Goal: Information Seeking & Learning: Learn about a topic

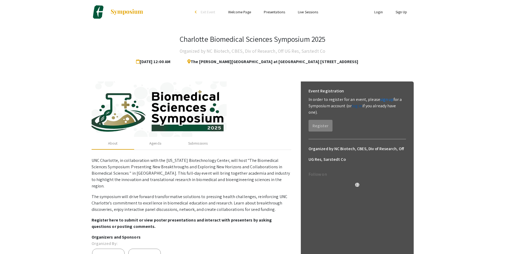
click at [353, 106] on link "log in" at bounding box center [356, 106] width 11 height 6
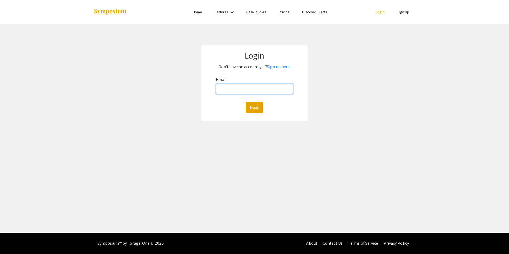
click at [236, 88] on input "Email:" at bounding box center [254, 89] width 77 height 10
type input "[EMAIL_ADDRESS][DOMAIN_NAME]"
click at [252, 106] on button "Next" at bounding box center [254, 107] width 17 height 11
click at [253, 108] on button "Next" at bounding box center [254, 107] width 17 height 11
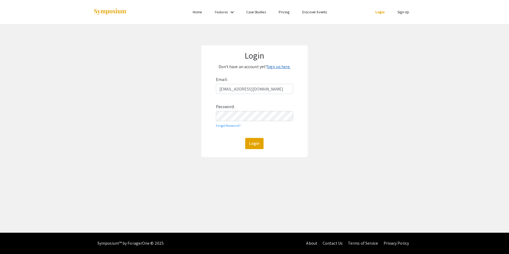
click at [279, 68] on link "Sign up here." at bounding box center [278, 67] width 23 height 6
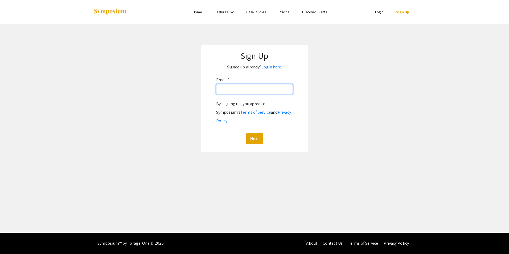
click at [233, 89] on input "Email: *" at bounding box center [254, 89] width 77 height 10
type input "[EMAIL_ADDRESS][DOMAIN_NAME]"
click at [251, 133] on button "Next" at bounding box center [254, 138] width 17 height 11
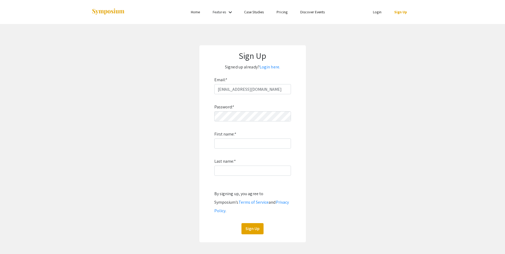
click at [243, 111] on div "Password: * First name: * Last name: * By signing up, you agree to Symposium’s …" at bounding box center [252, 164] width 77 height 140
click at [241, 144] on input "First name: *" at bounding box center [252, 143] width 77 height 10
type input "[PERSON_NAME]"
click at [237, 167] on input "Last name: *" at bounding box center [252, 170] width 77 height 10
type input "[PERSON_NAME]"
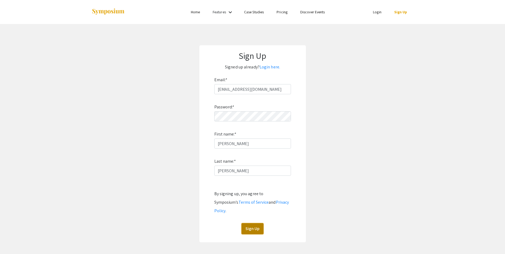
click at [251, 223] on button "Sign Up" at bounding box center [252, 228] width 22 height 11
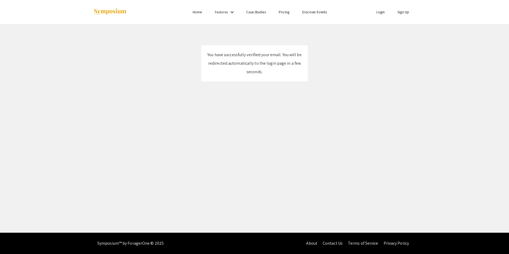
click at [378, 11] on link "Login" at bounding box center [380, 12] width 9 height 5
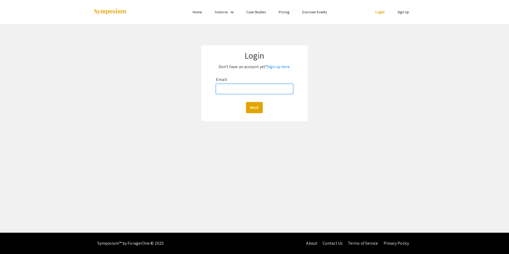
click at [236, 92] on input "Email:" at bounding box center [254, 89] width 77 height 10
type input "[EMAIL_ADDRESS][DOMAIN_NAME]"
click at [252, 106] on button "Next" at bounding box center [254, 107] width 17 height 11
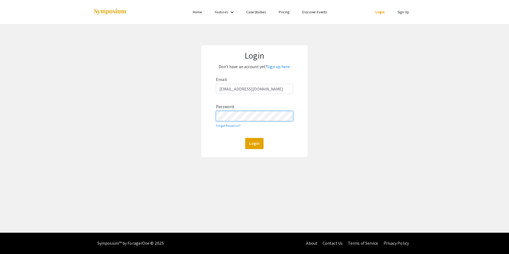
click at [245, 138] on button "Login" at bounding box center [254, 143] width 18 height 11
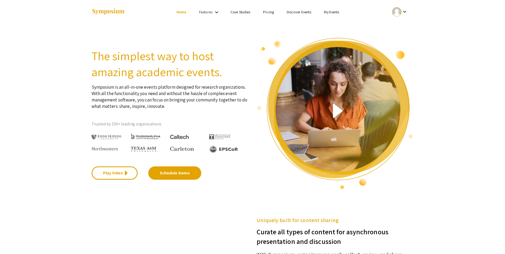
click at [328, 6] on ul "keyboard_arrow_down" at bounding box center [360, 12] width 106 height 24
click at [329, 11] on link "My Events" at bounding box center [331, 12] width 15 height 5
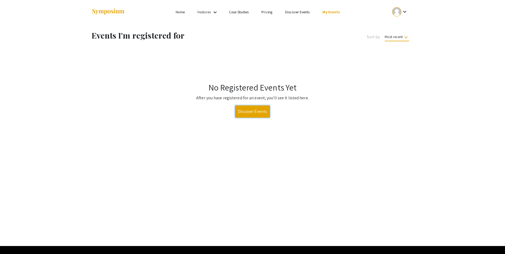
click at [249, 107] on link "Discover Events" at bounding box center [252, 111] width 35 height 12
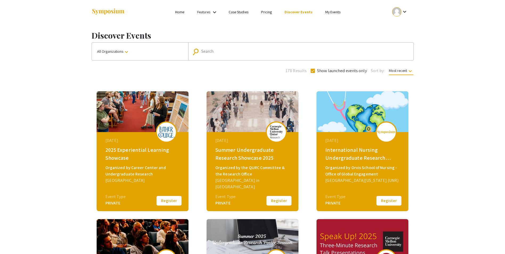
click at [215, 49] on div "Search" at bounding box center [303, 51] width 205 height 9
paste input "Charlotte Biomedical Sciences Symposium"
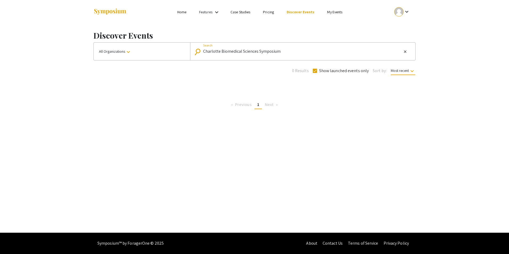
drag, startPoint x: 219, startPoint y: 52, endPoint x: 191, endPoint y: 48, distance: 27.9
click at [191, 48] on mat-form-field "search Charlotte Biomedical Sciences Symposium Search close" at bounding box center [302, 52] width 225 height 18
type input "Biomedical Sciences Symposium"
click at [267, 12] on link "Pricing" at bounding box center [268, 12] width 11 height 5
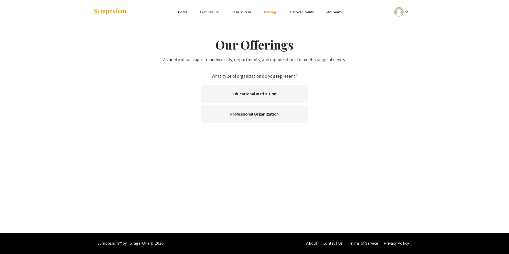
click at [240, 12] on link "Case Studies" at bounding box center [241, 12] width 20 height 5
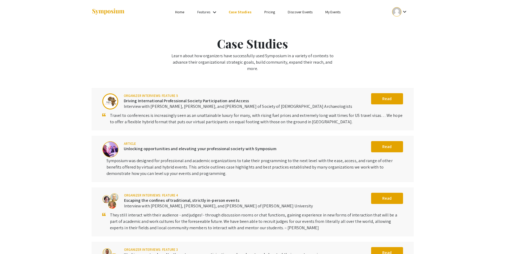
click at [176, 9] on li "Home" at bounding box center [180, 12] width 22 height 6
click at [178, 13] on link "Home" at bounding box center [179, 12] width 9 height 5
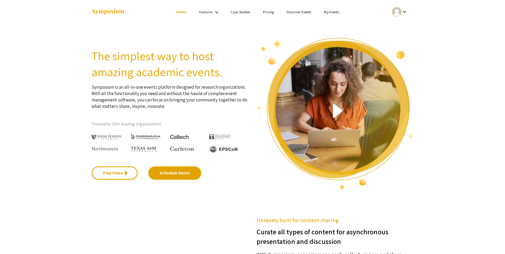
click at [104, 10] on img at bounding box center [107, 11] width 33 height 7
click at [324, 12] on link "My Events" at bounding box center [331, 12] width 15 height 5
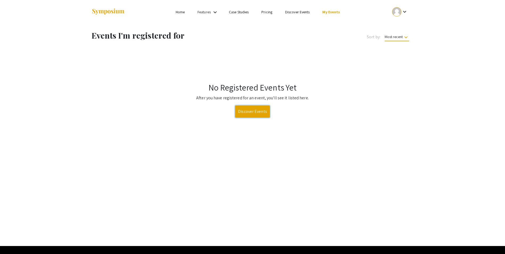
click at [256, 111] on link "Discover Events" at bounding box center [252, 111] width 35 height 12
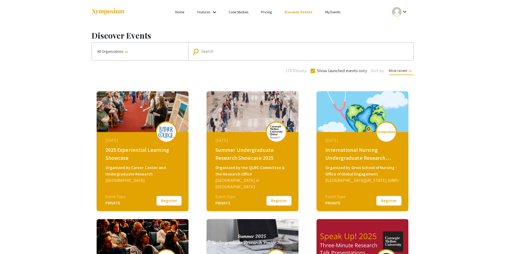
click at [239, 53] on input "Search" at bounding box center [303, 51] width 205 height 5
click at [128, 53] on mat-icon "keyboard_arrow_down" at bounding box center [126, 52] width 6 height 6
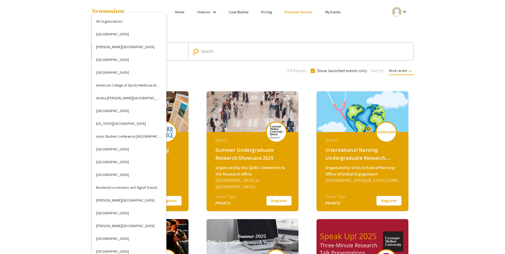
click at [239, 45] on div at bounding box center [252, 127] width 505 height 254
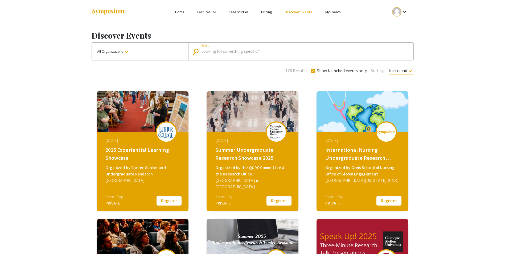
click at [238, 49] on input "Search" at bounding box center [303, 51] width 205 height 5
paste input "Biomedical Sciences Symposium"
type input "Biomedical Sciences Symposium"
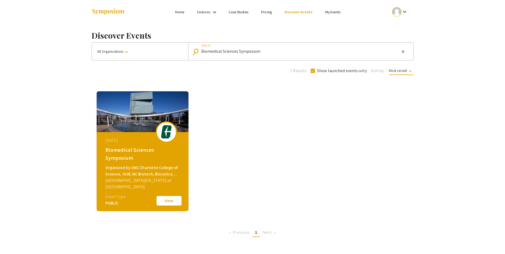
click at [166, 198] on button "View" at bounding box center [169, 200] width 27 height 11
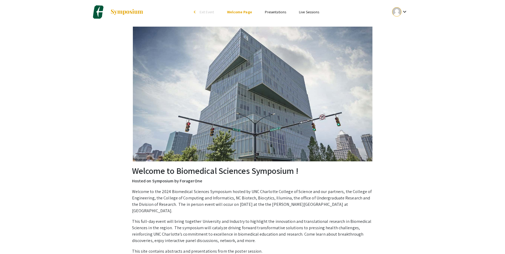
click at [279, 11] on link "Presentations" at bounding box center [275, 12] width 21 height 5
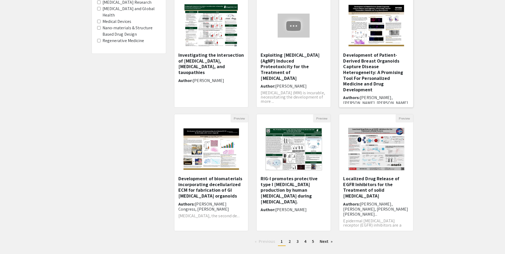
scroll to position [99, 0]
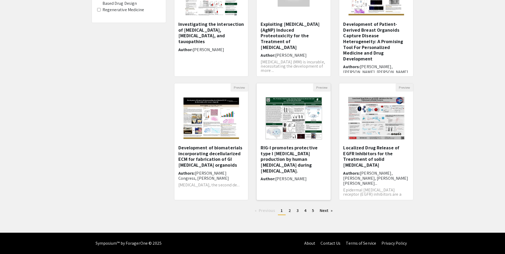
click at [291, 148] on h5 "RIG-I promotes protective type I interferon production by human glial cells dur…" at bounding box center [293, 159] width 66 height 29
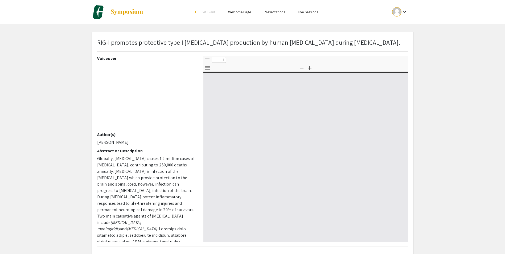
select select "custom"
type input "0"
select select "custom"
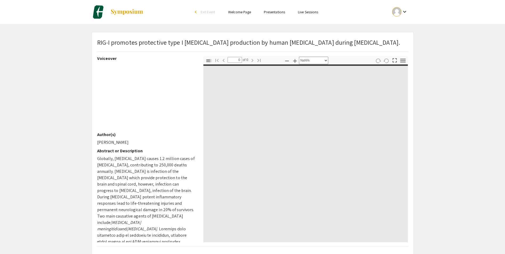
type input "1"
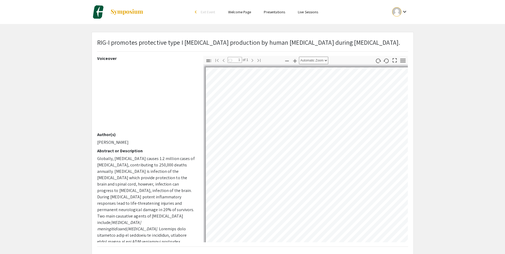
select select "auto"
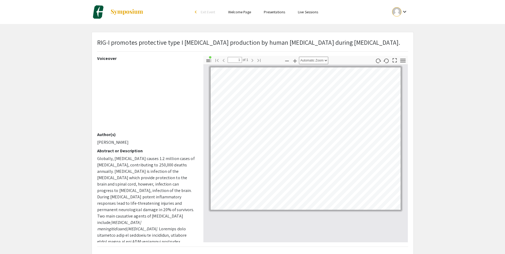
click at [433, 74] on app-presentation "RIG-I promotes protective type I interferon production by human glial cells dur…" at bounding box center [252, 177] width 505 height 290
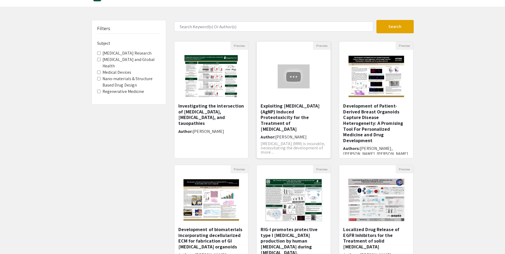
scroll to position [27, 0]
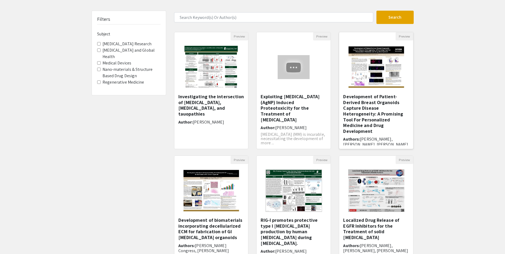
click at [376, 74] on img "Open Presentation <p>Development of Patient-Derived Breast Organoids Capture Di…" at bounding box center [375, 66] width 67 height 53
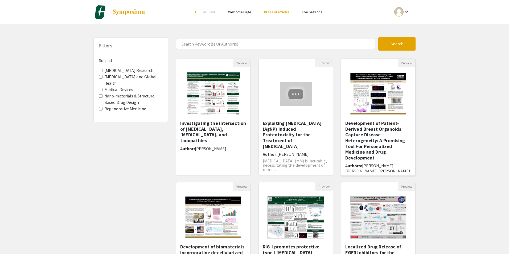
select select "custom"
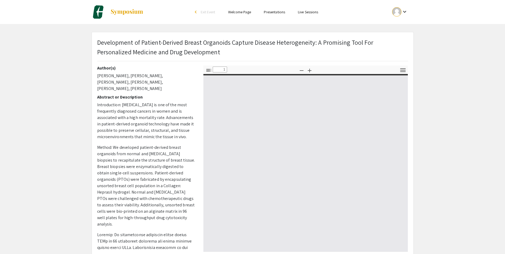
type input "0"
select select "custom"
type input "1"
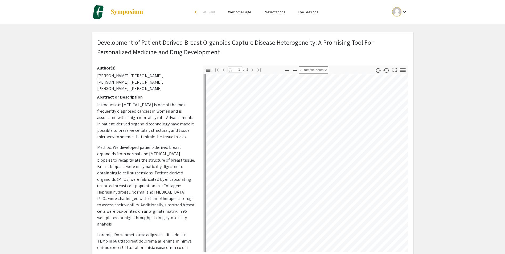
scroll to position [106, 0]
select select "auto"
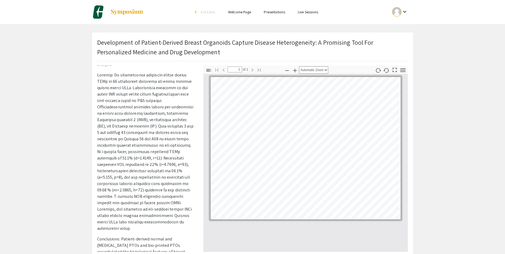
scroll to position [193, 0]
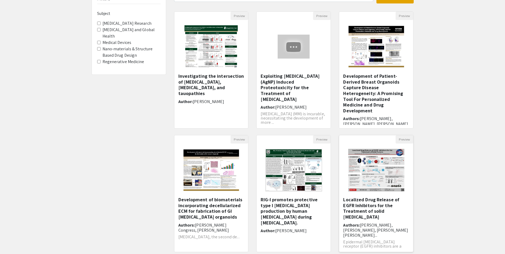
scroll to position [99, 0]
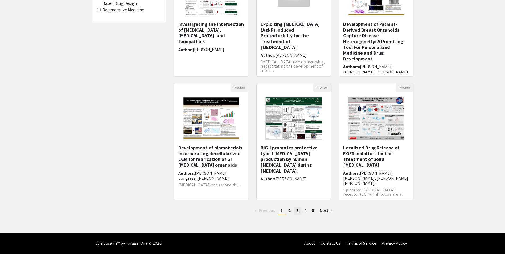
click at [296, 211] on link "page 3" at bounding box center [297, 210] width 7 height 8
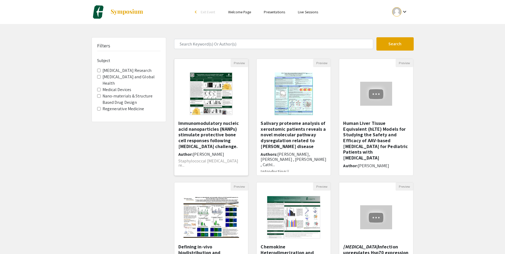
click at [211, 102] on img "Open Presentation <p>Immunomodulatory nucleic acid nanoparticles (NANPs) stimul…" at bounding box center [210, 93] width 53 height 53
select select "custom"
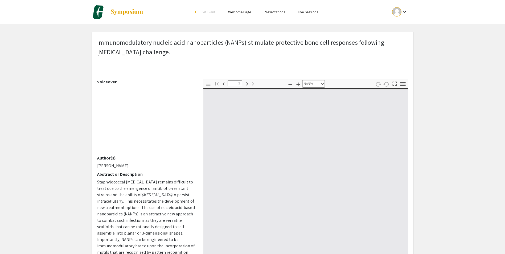
type input "0"
select select "custom"
type input "1"
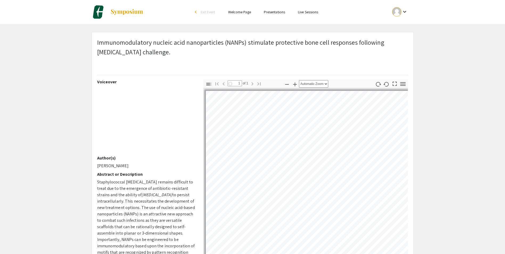
select select "auto"
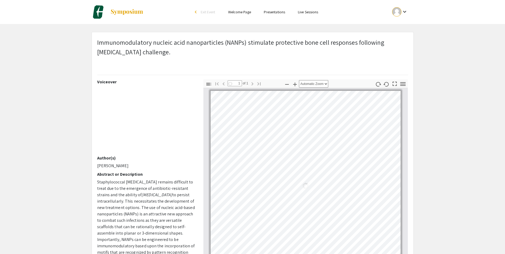
scroll to position [2, 0]
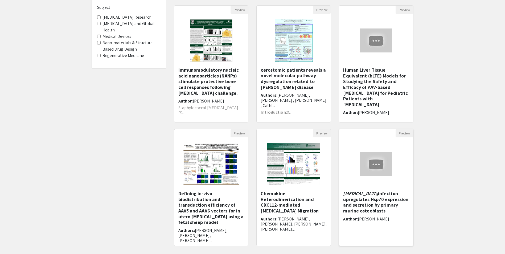
scroll to position [99, 0]
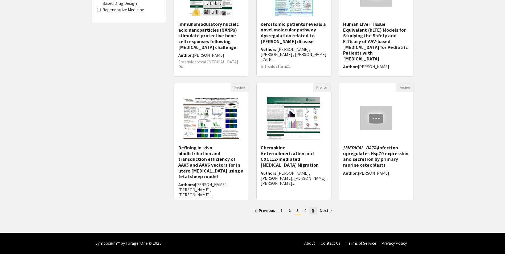
click at [313, 209] on span "5" at bounding box center [313, 210] width 2 height 6
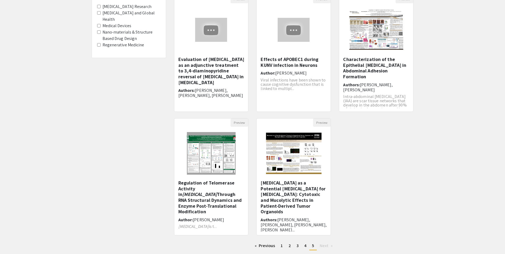
scroll to position [80, 0]
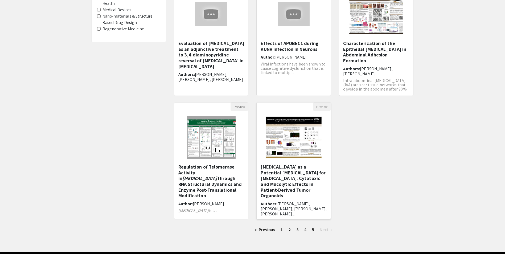
click at [280, 135] on img at bounding box center [293, 137] width 67 height 53
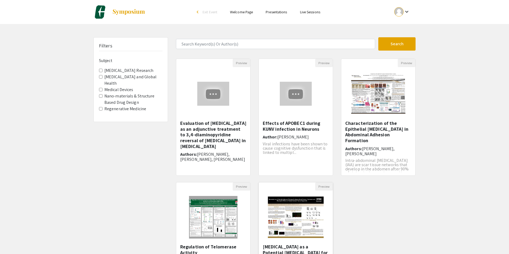
select select "custom"
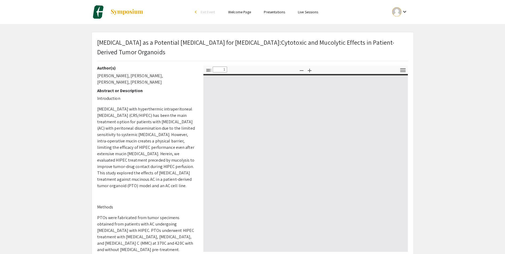
type input "0"
select select "custom"
type input "1"
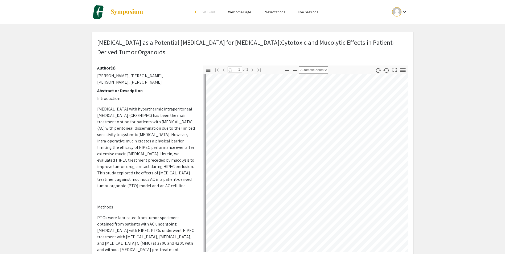
scroll to position [80, 0]
select select "auto"
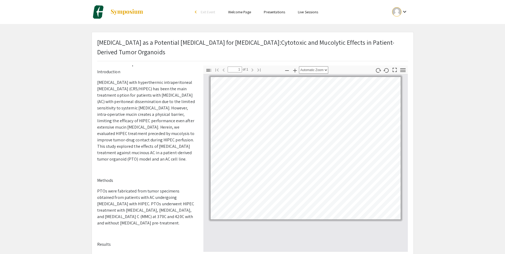
scroll to position [0, 0]
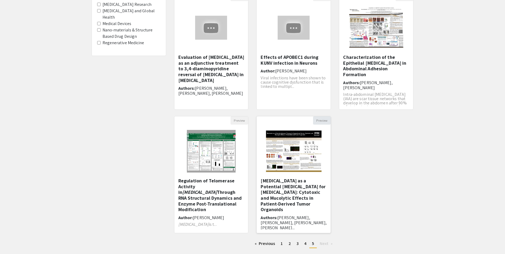
scroll to position [80, 0]
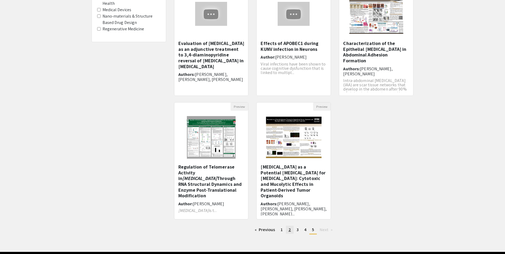
click at [290, 229] on span "2" at bounding box center [289, 230] width 2 height 6
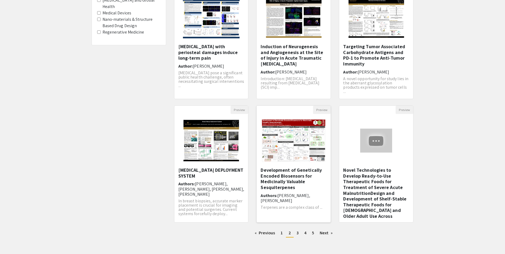
scroll to position [80, 0]
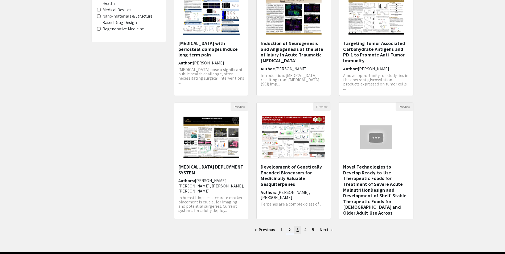
click at [296, 229] on link "page 3" at bounding box center [297, 230] width 7 height 8
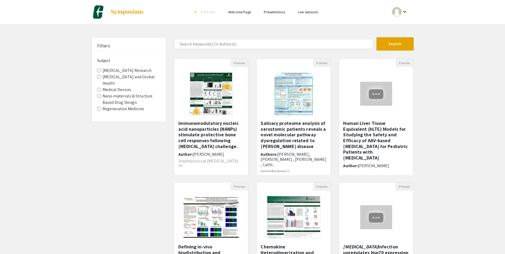
click at [99, 96] on Design "Nano-materials & Structure Based Drug Design" at bounding box center [98, 95] width 3 height 3
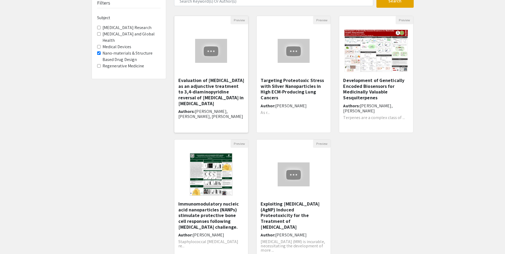
scroll to position [53, 0]
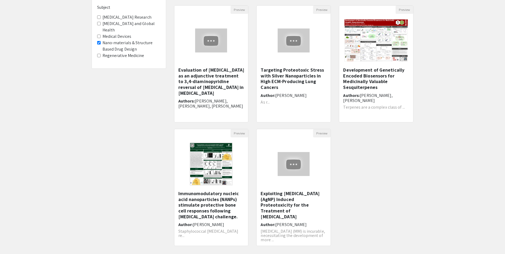
click at [375, 56] on img at bounding box center [376, 40] width 74 height 53
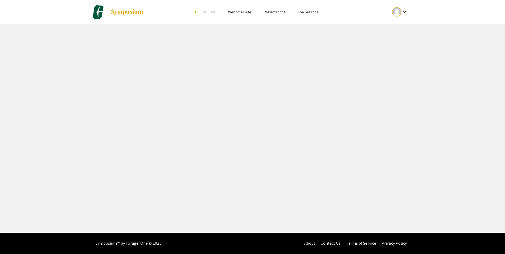
select select "custom"
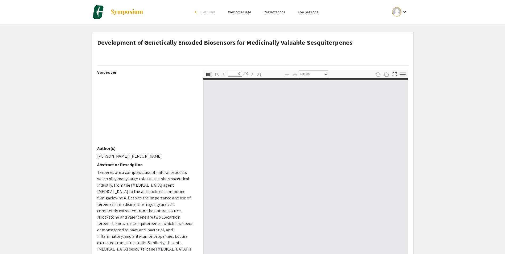
type input "1"
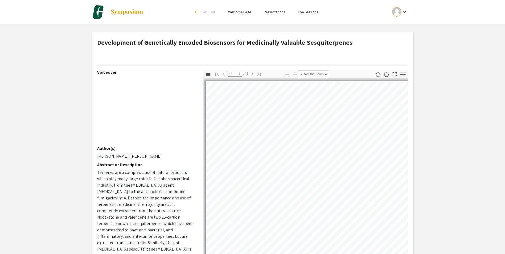
select select "auto"
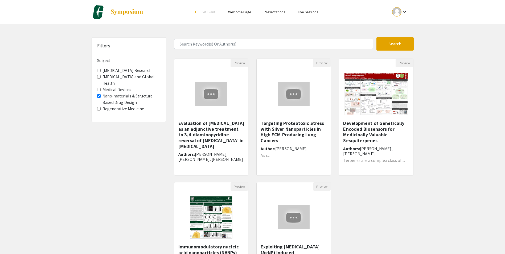
scroll to position [53, 0]
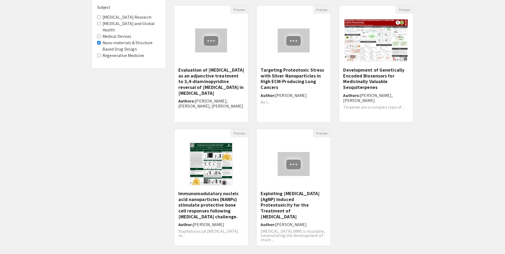
click at [98, 44] on Design "Nano-materials & Structure Based Drug Design" at bounding box center [98, 42] width 3 height 3
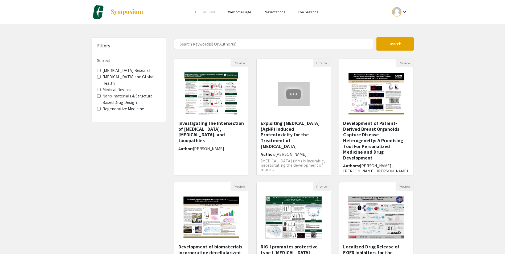
click at [98, 76] on Health "Infectious Diseases and Global Health" at bounding box center [98, 76] width 3 height 3
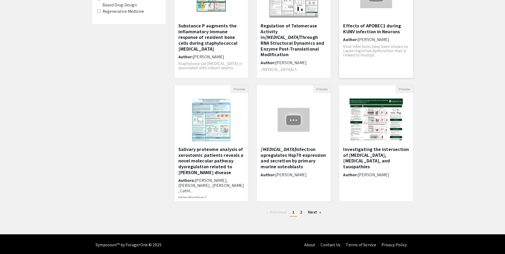
scroll to position [99, 0]
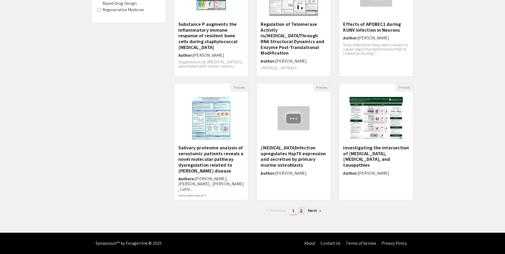
click at [301, 211] on span "2" at bounding box center [301, 210] width 2 height 6
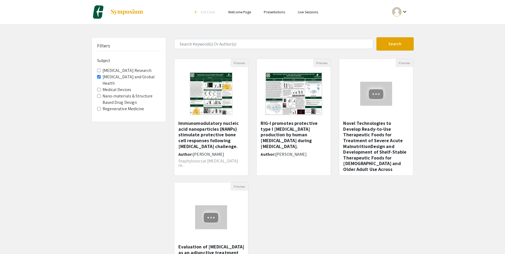
click at [99, 77] on Health "Infectious Diseases and Global Health" at bounding box center [98, 76] width 3 height 3
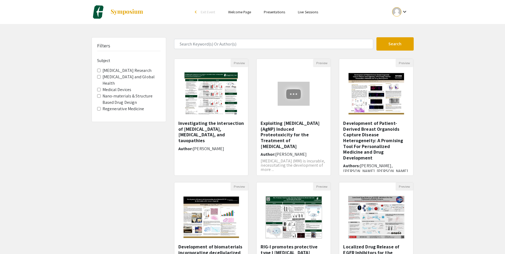
click at [99, 96] on Design "Nano-materials & Structure Based Drug Design" at bounding box center [98, 95] width 3 height 3
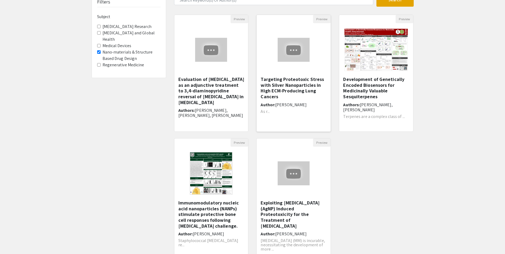
scroll to position [53, 0]
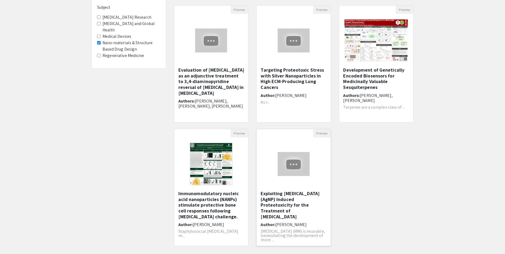
click at [288, 171] on img "Open Presentation <p>Exploiting Silver Nanoparticle (AgNP) Induced Proteotoxici…" at bounding box center [293, 164] width 43 height 35
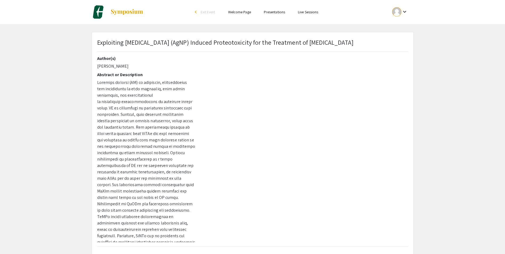
scroll to position [14, 0]
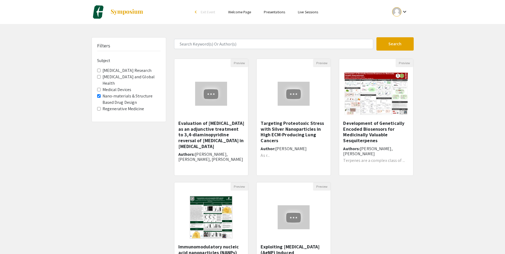
click at [98, 95] on Design "Nano-materials & Structure Based Drug Design" at bounding box center [98, 95] width 3 height 3
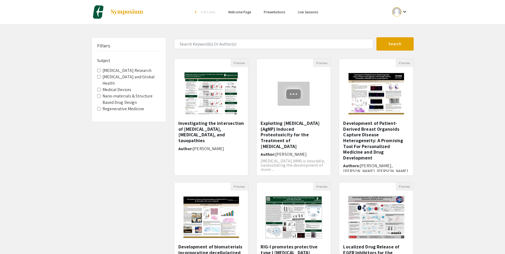
click at [100, 107] on Medicine "Regenerative Medicine" at bounding box center [98, 108] width 3 height 3
